Goal: Task Accomplishment & Management: Use online tool/utility

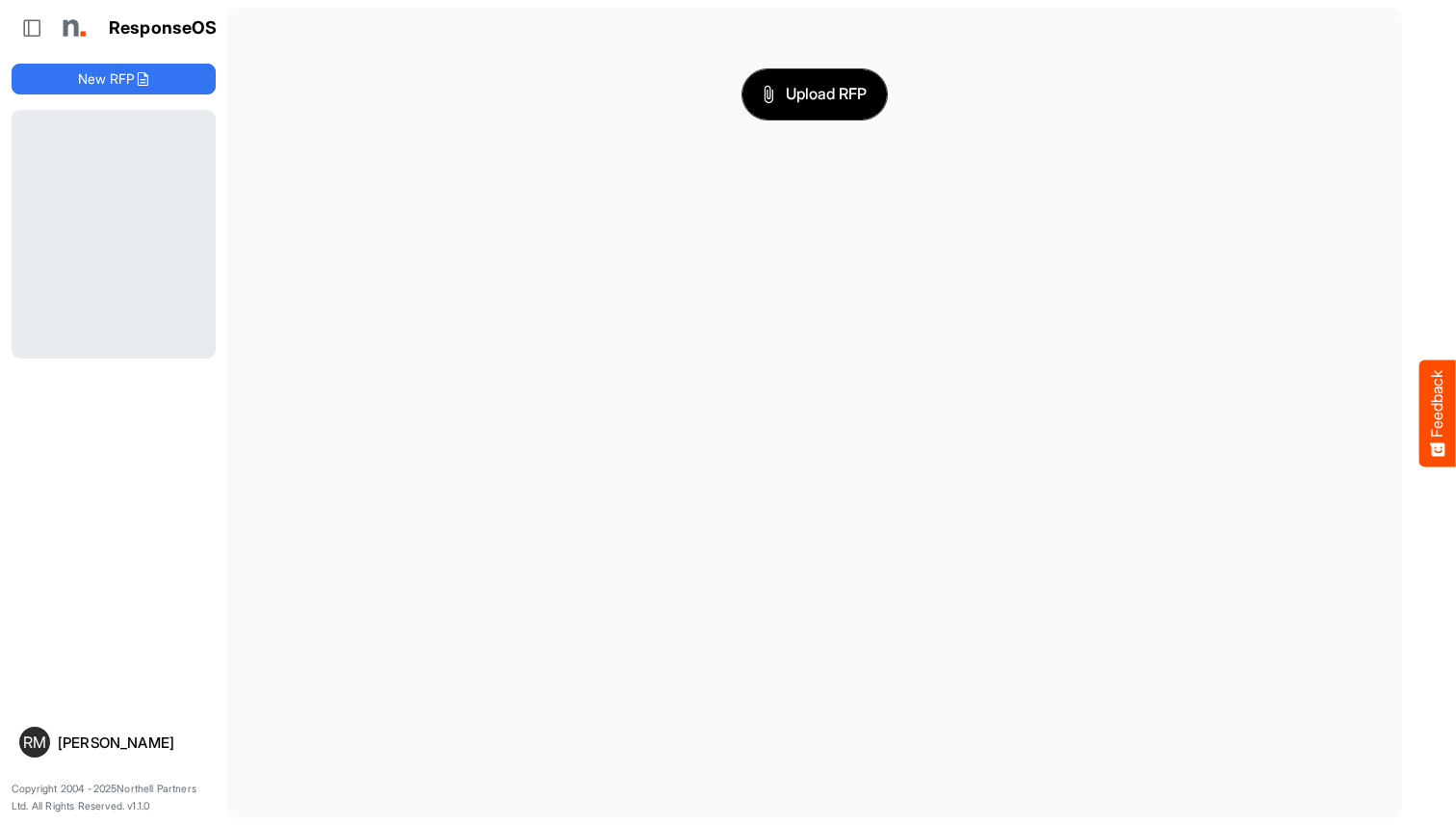
click at [815, 94] on span "Upload RFP" at bounding box center [815, 94] width 104 height 25
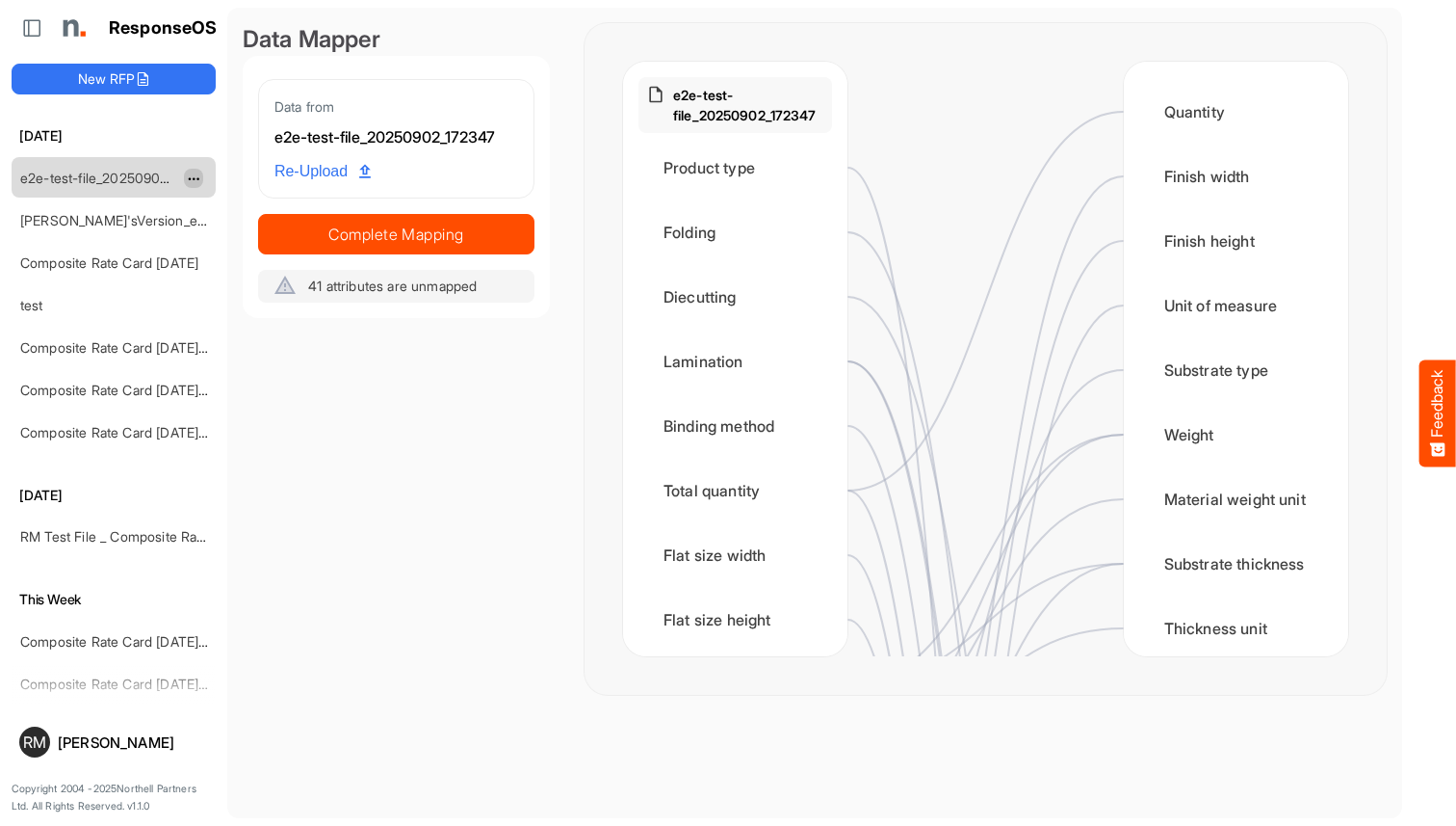
click at [194, 177] on span "dropdownbutton" at bounding box center [192, 179] width 10 height 14
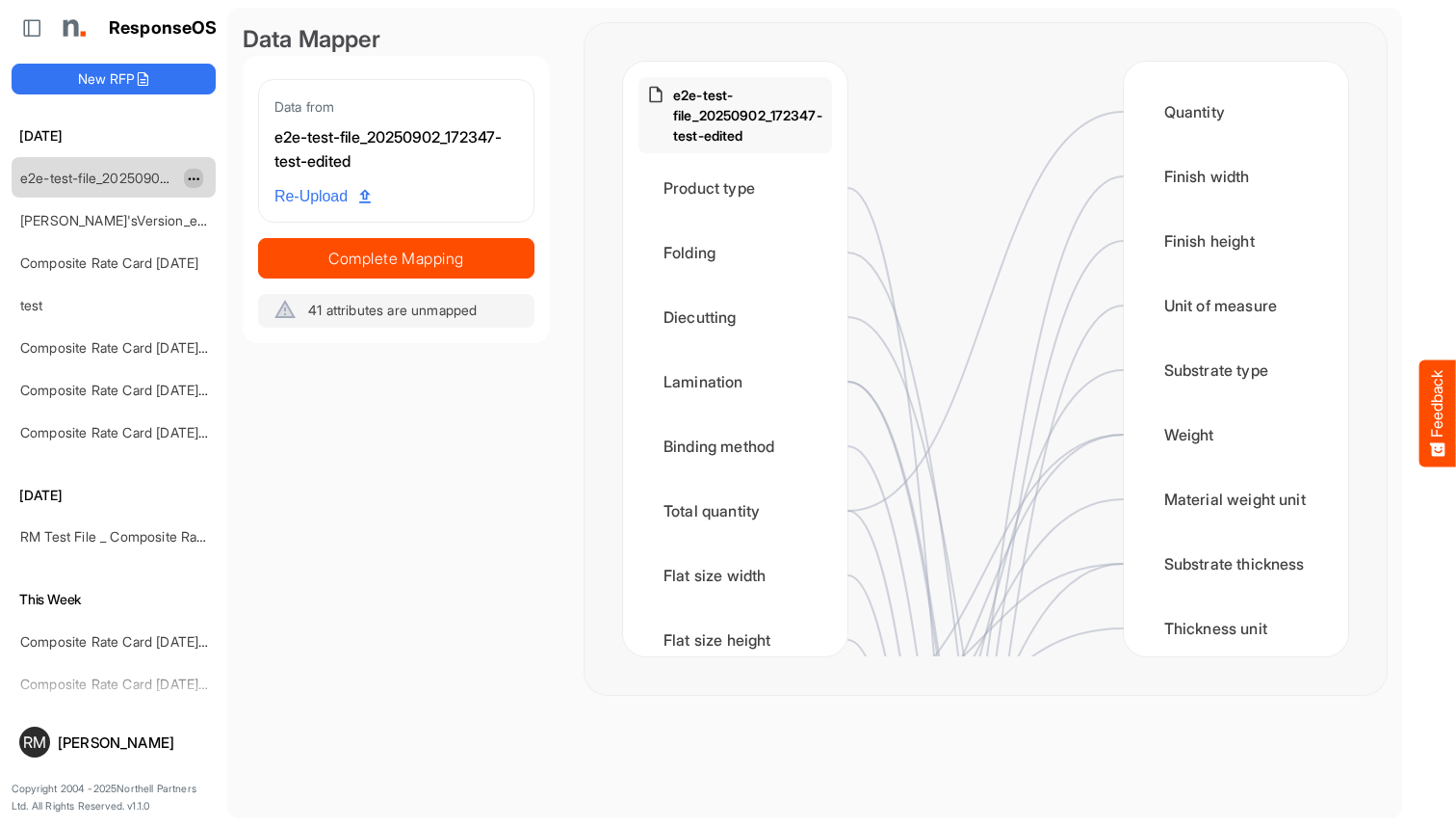
click at [194, 177] on span "dropdownbutton" at bounding box center [192, 179] width 10 height 14
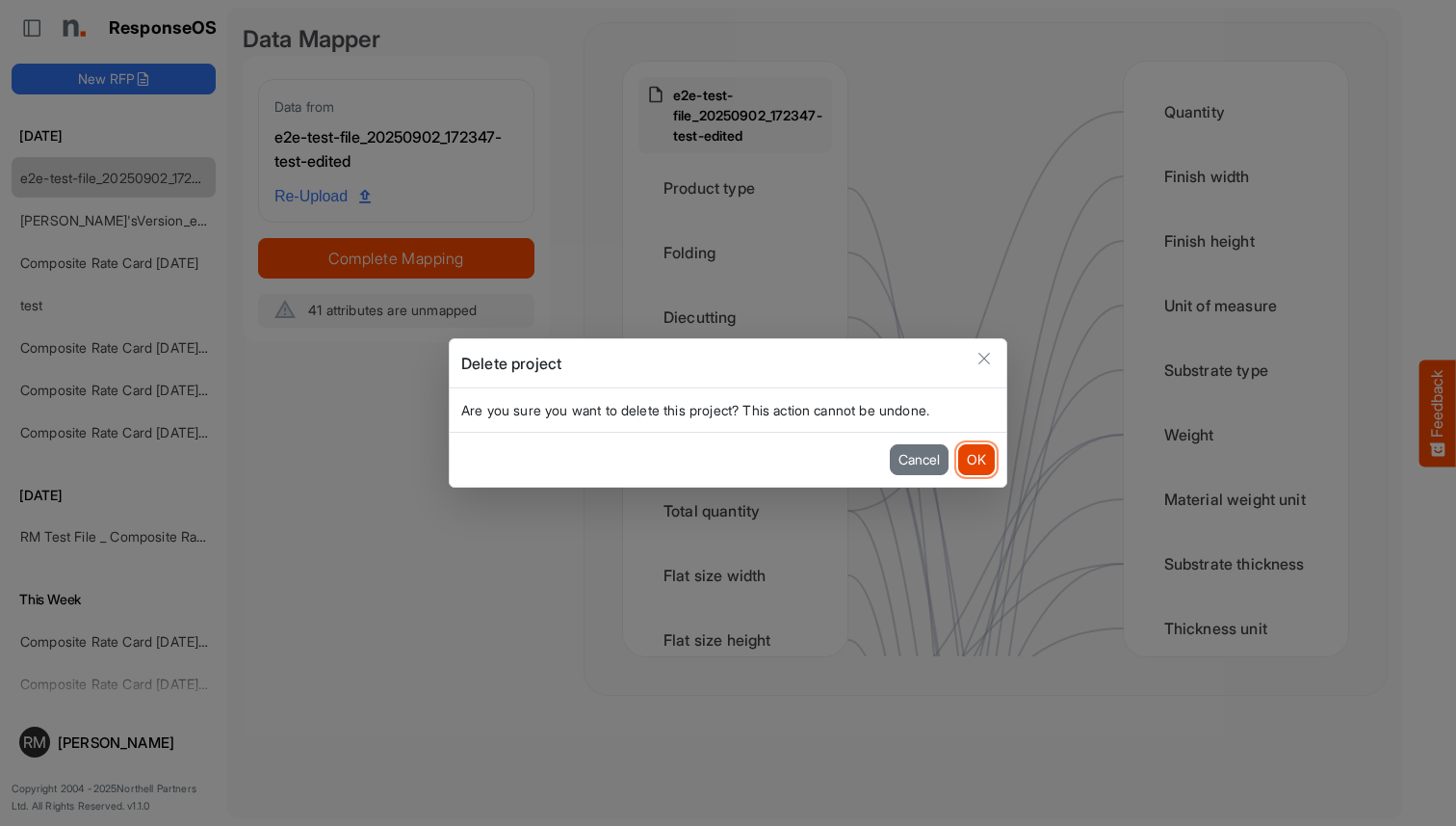
click at [975, 459] on button "OK" at bounding box center [976, 459] width 36 height 31
